Goal: Information Seeking & Learning: Find specific fact

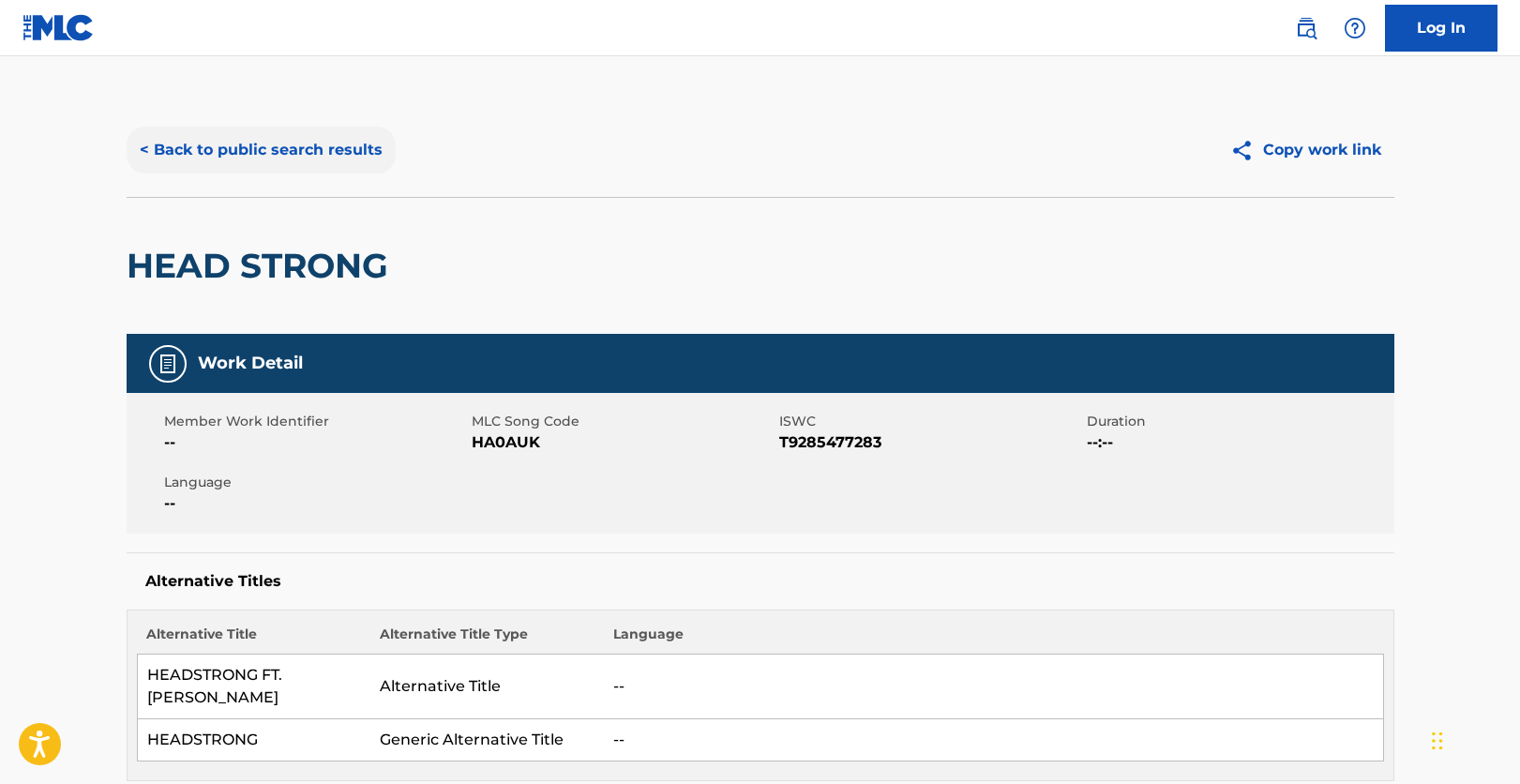
click at [307, 138] on button "< Back to public search results" at bounding box center [261, 150] width 269 height 47
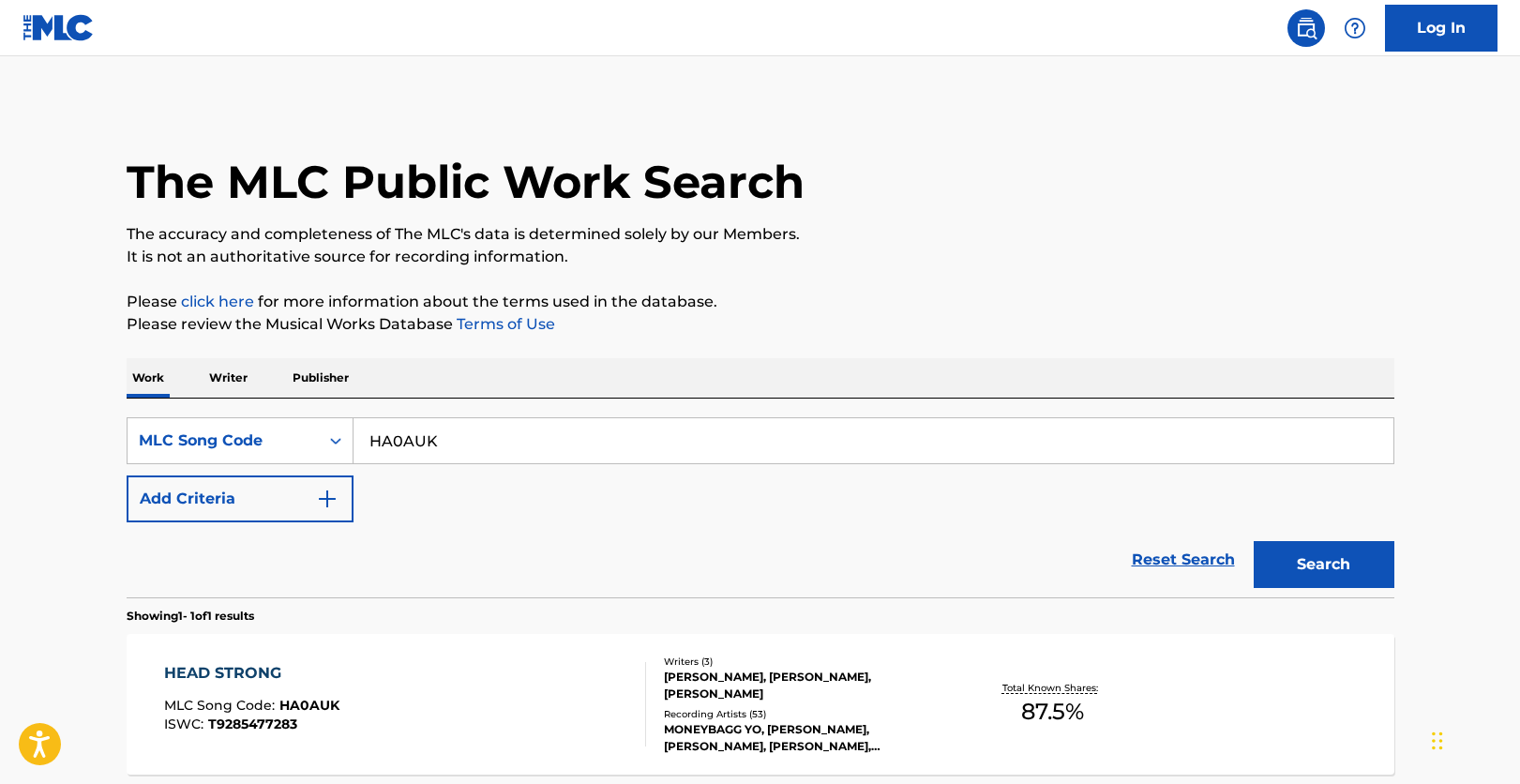
scroll to position [130, 0]
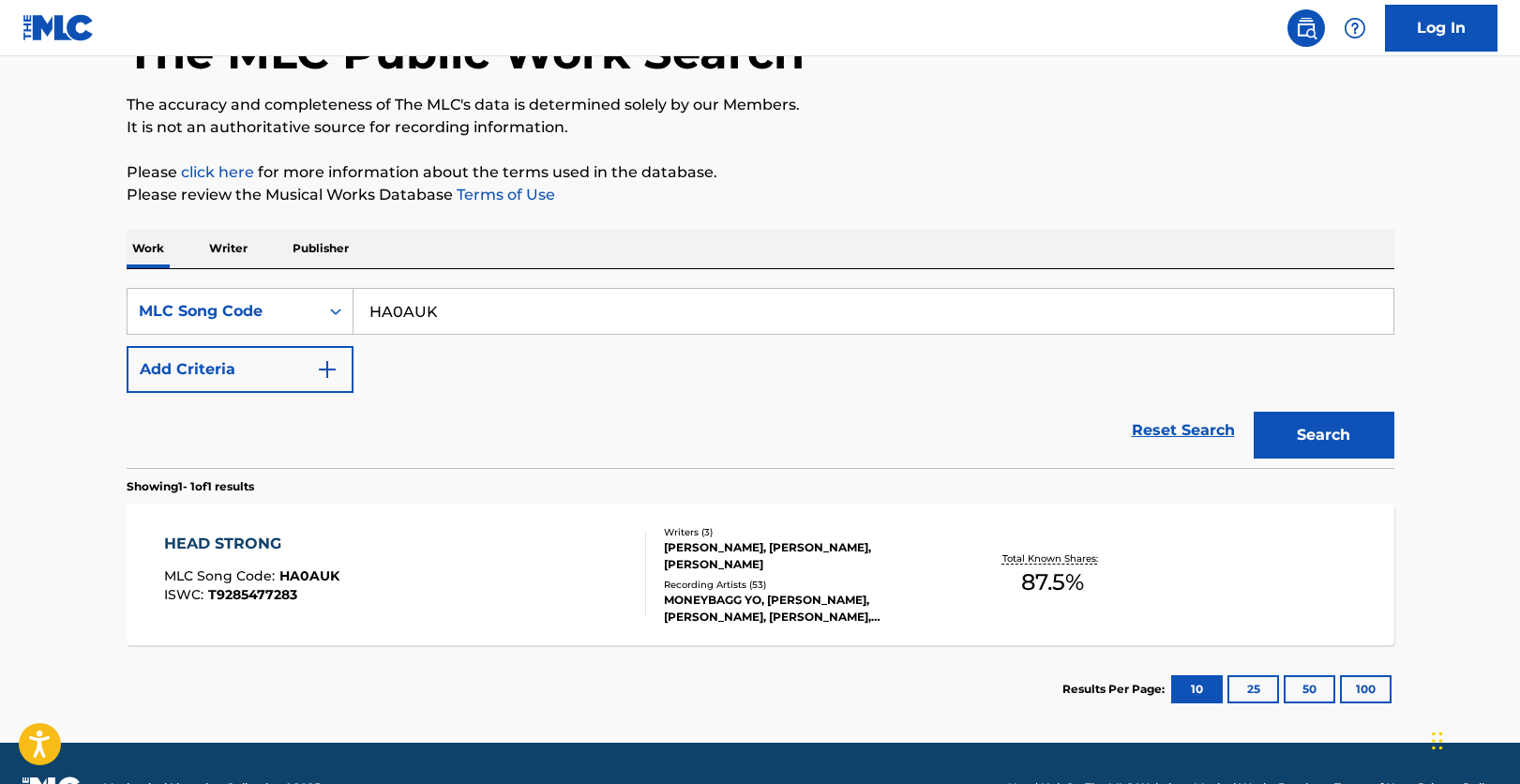
click at [491, 302] on input "HA0AUK" at bounding box center [874, 310] width 1040 height 45
click at [492, 303] on input "HA0AUK" at bounding box center [874, 310] width 1040 height 45
paste input "1712E"
type input "H1712E"
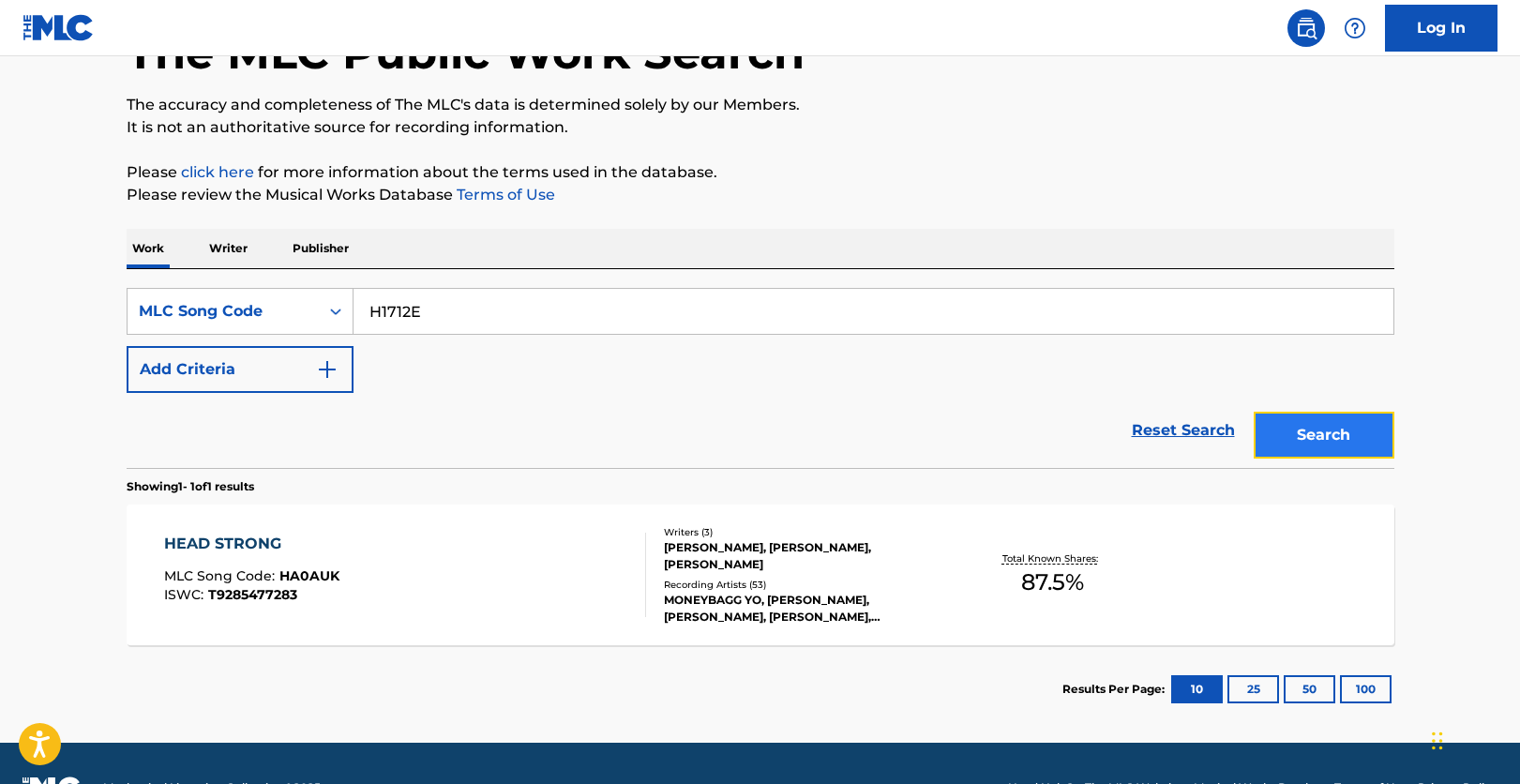
click at [1374, 440] on button "Search" at bounding box center [1324, 434] width 141 height 47
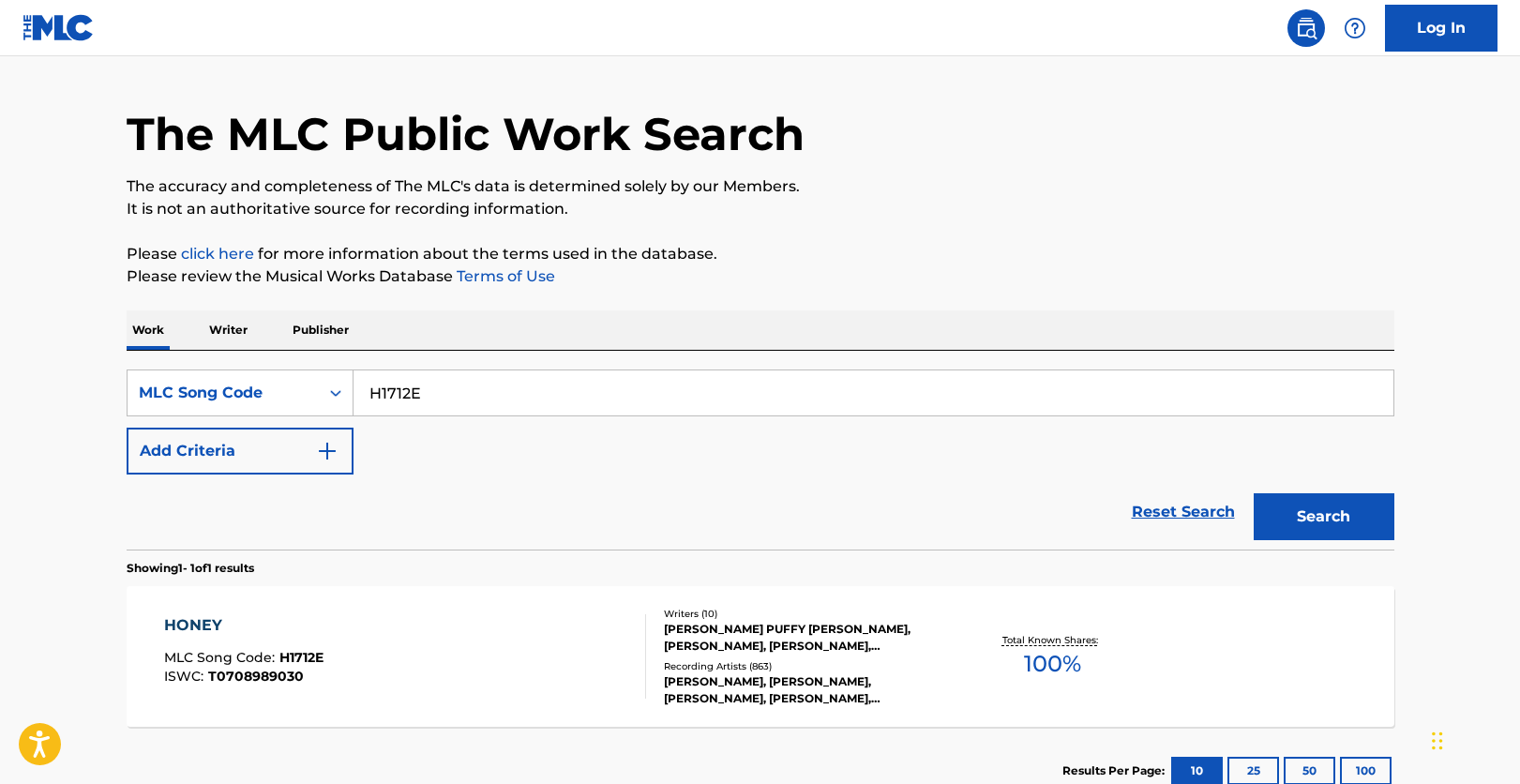
scroll to position [94, 0]
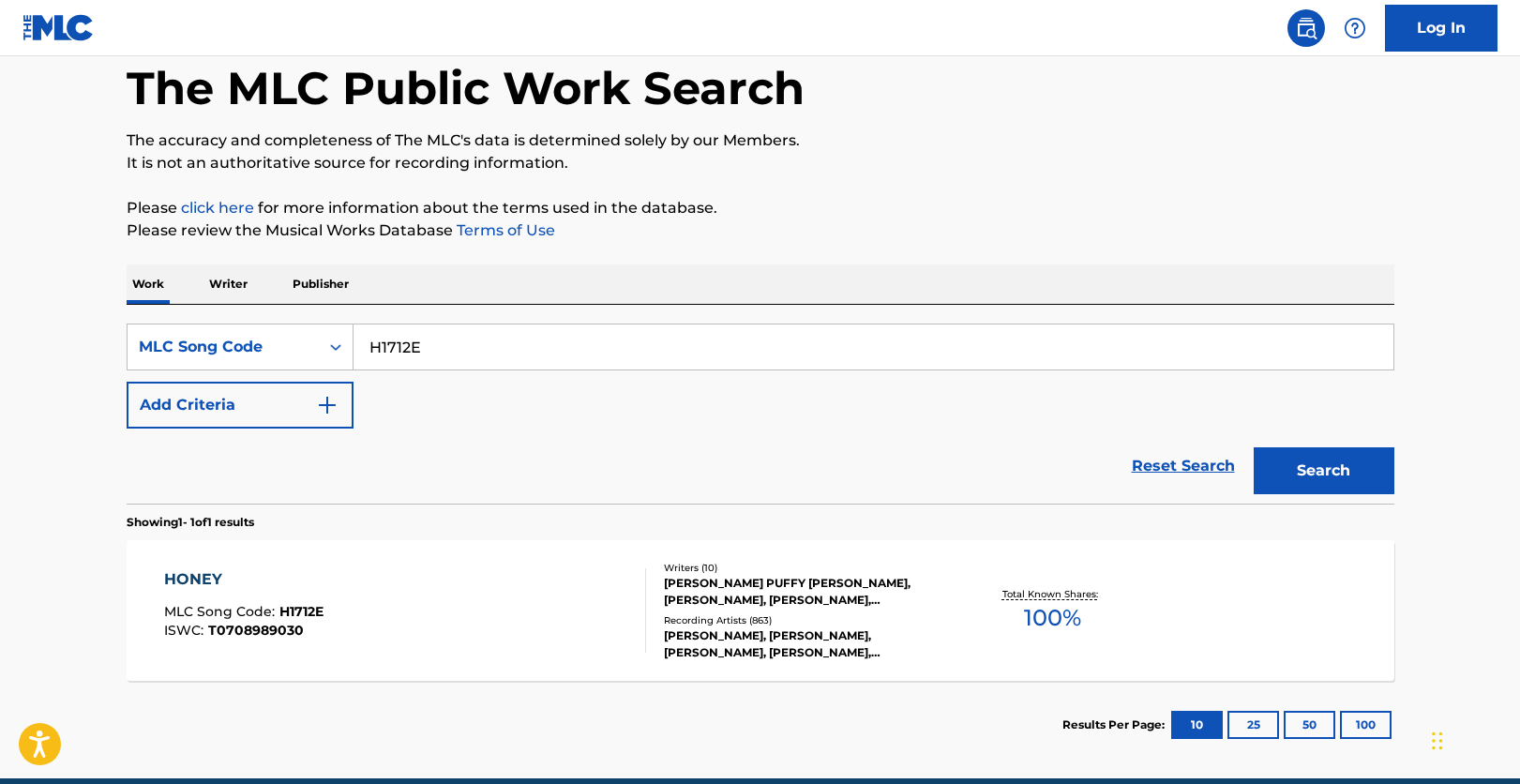
click at [1184, 599] on div "HONEY MLC Song Code : H1712E ISWC : T0708989030 Writers ( 10 ) [PERSON_NAME] PU…" at bounding box center [760, 611] width 1268 height 141
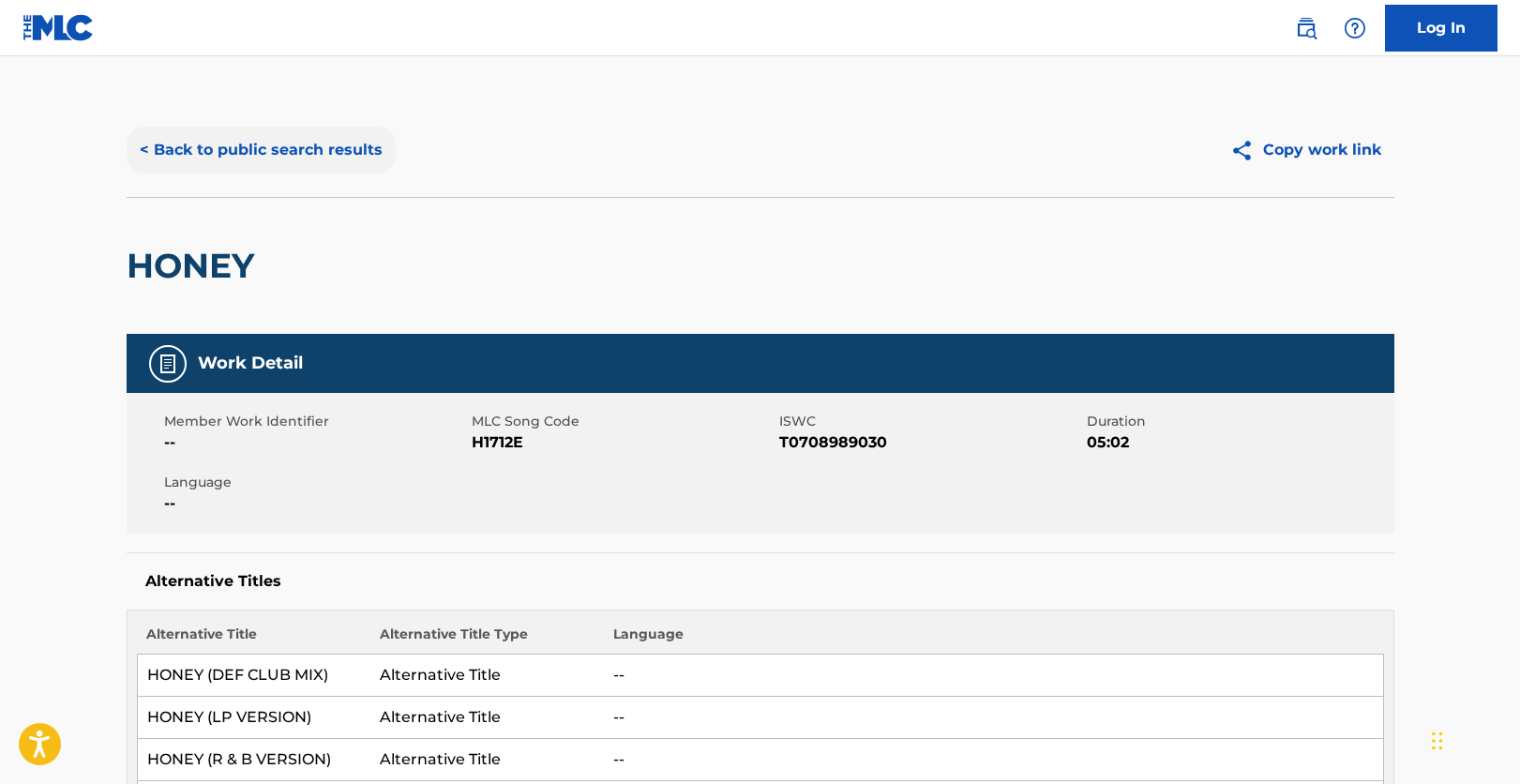
click at [225, 149] on button "< Back to public search results" at bounding box center [261, 150] width 269 height 47
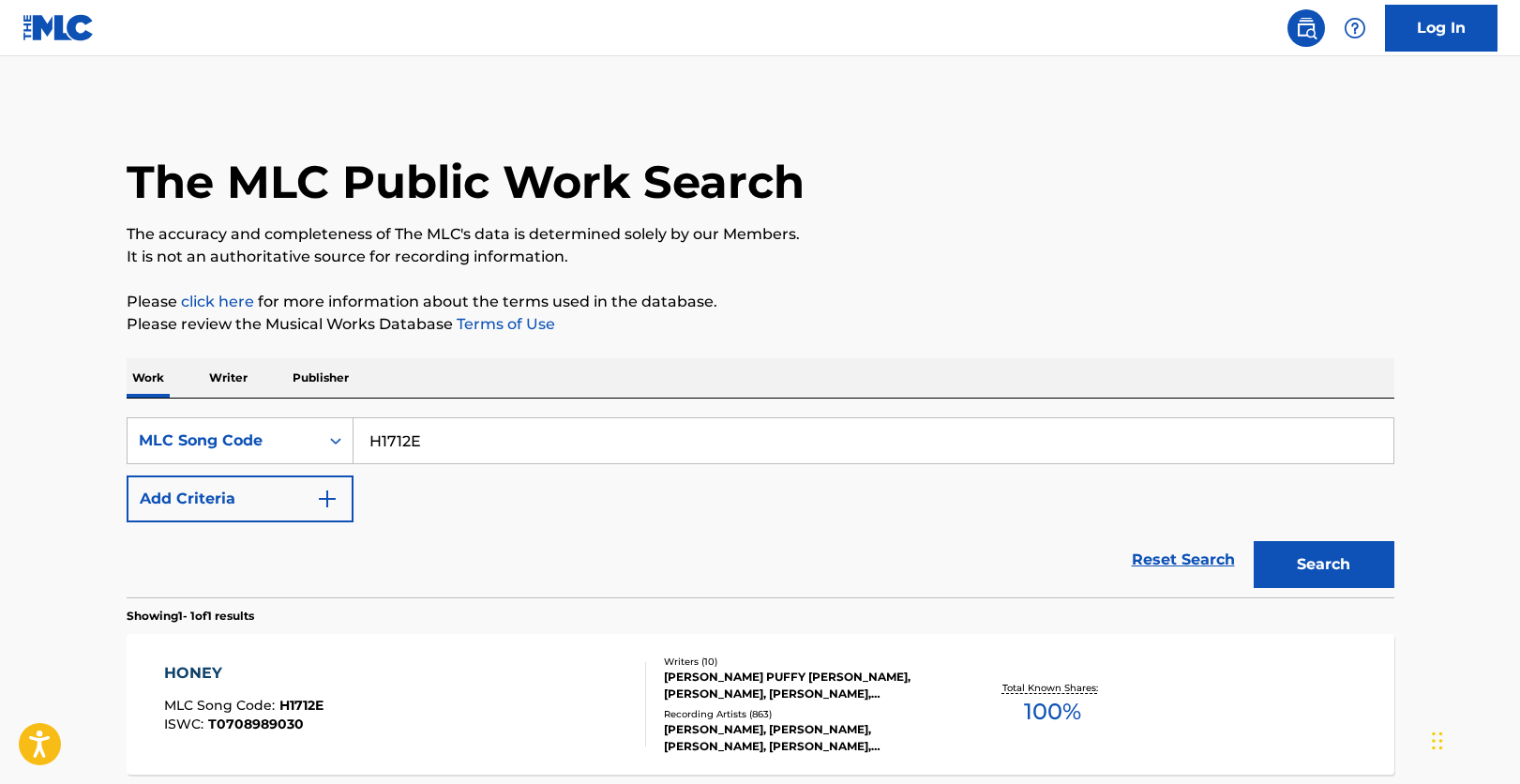
scroll to position [94, 0]
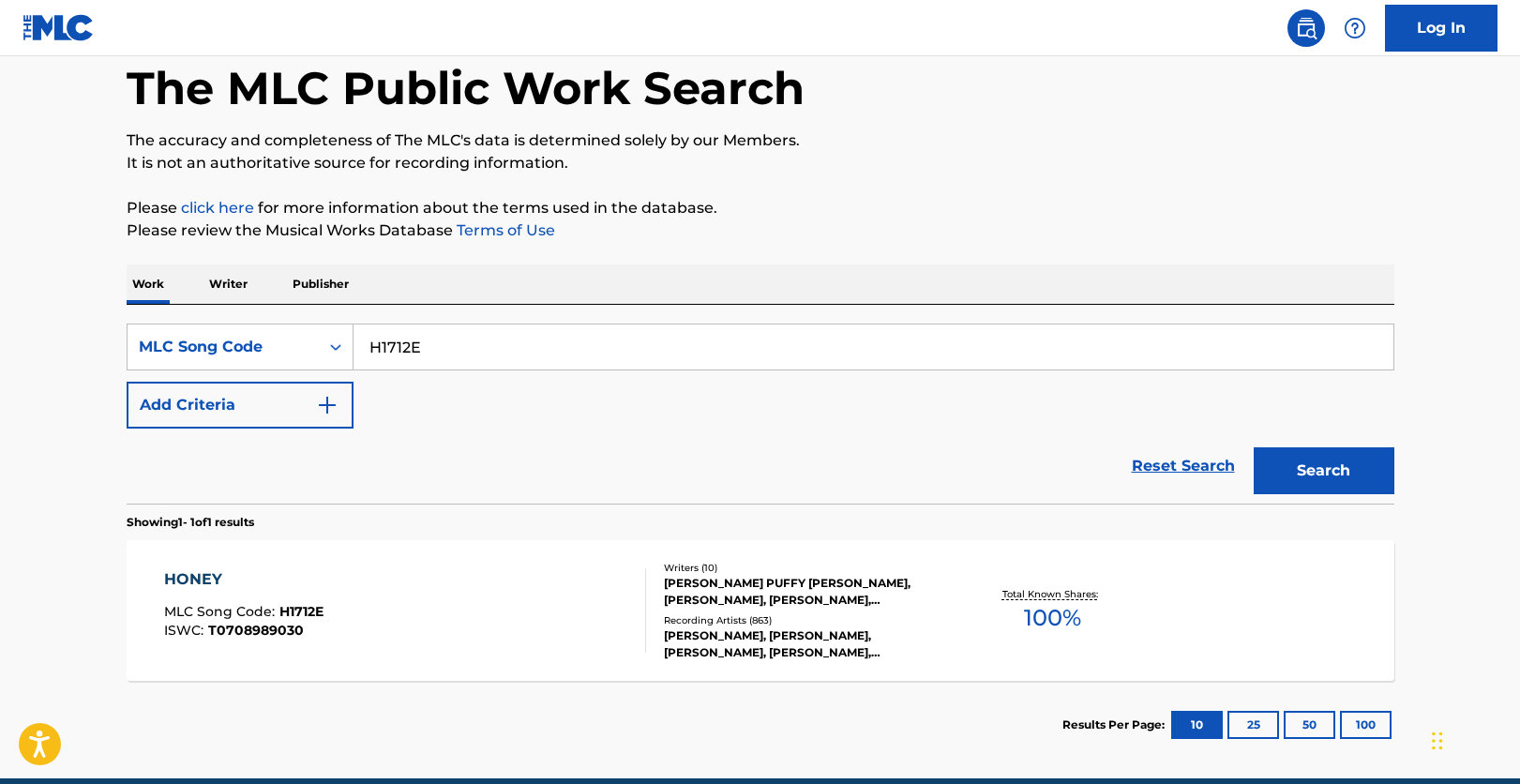
click at [653, 351] on input "H1712E" at bounding box center [874, 346] width 1040 height 45
paste input "IB9IL7"
type input "IB9IL7"
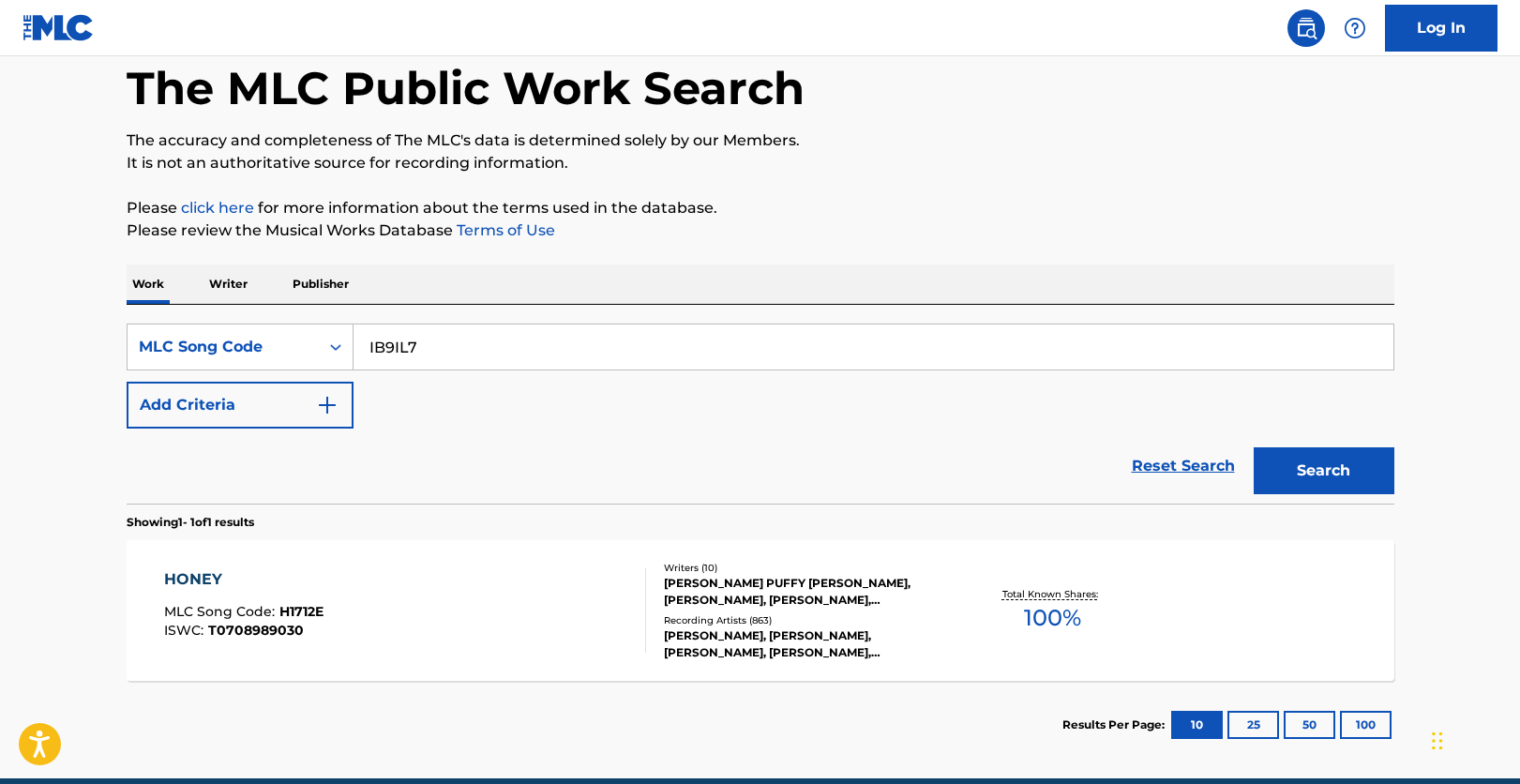
click at [1253, 447] on button "Search" at bounding box center [1324, 470] width 141 height 47
click at [497, 613] on div "I'VE JUST SEEN A FACE MLC Song Code : IB9IL7 ISWC : T0104346420" at bounding box center [406, 610] width 482 height 84
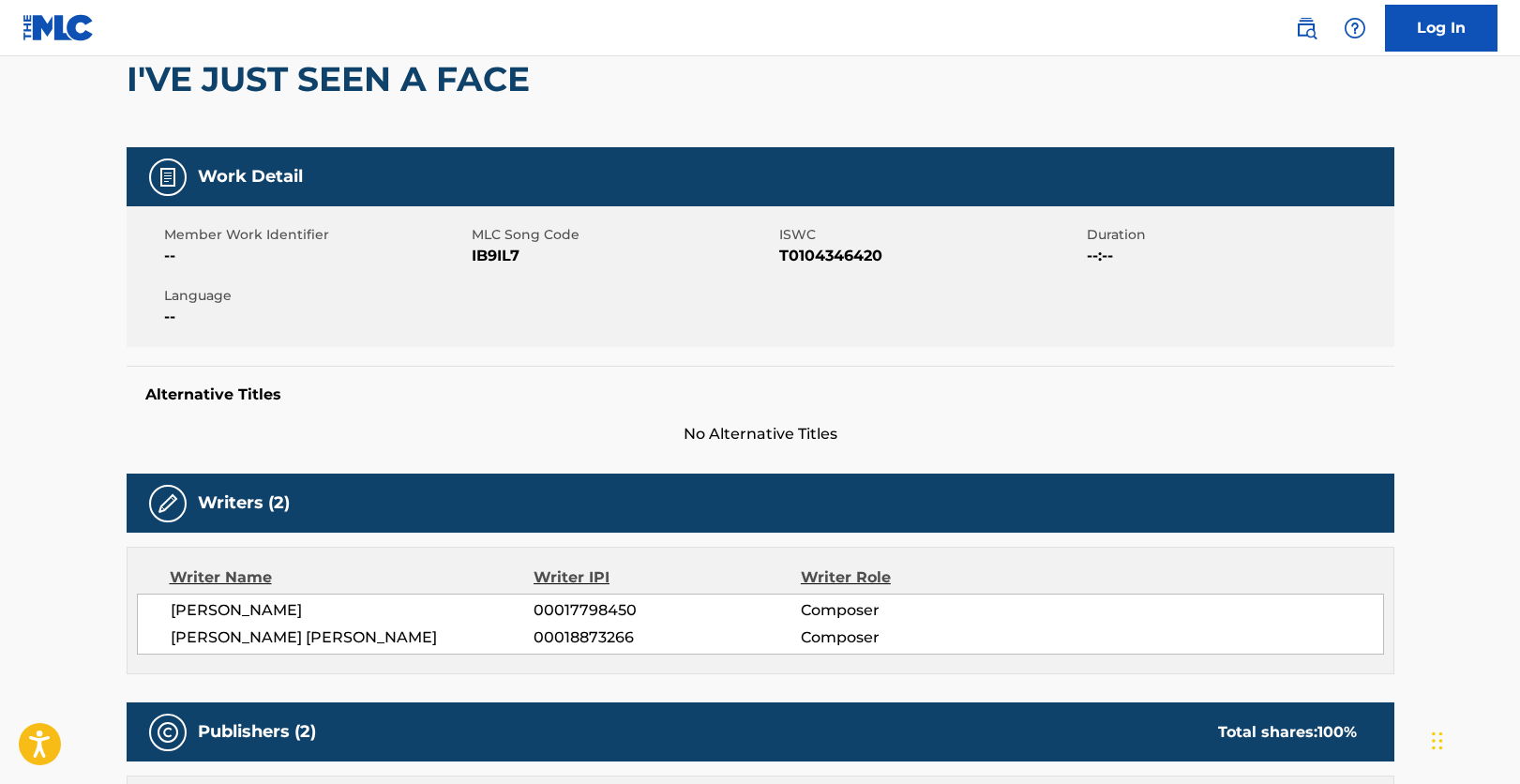
scroll to position [187, 0]
